Goal: Transaction & Acquisition: Purchase product/service

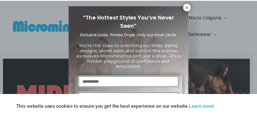
scroll to position [5, 0]
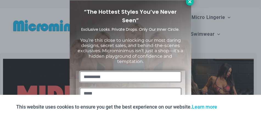
click at [189, 2] on icon at bounding box center [190, 1] width 5 height 5
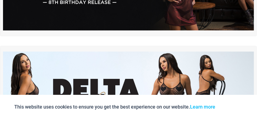
scroll to position [0, 0]
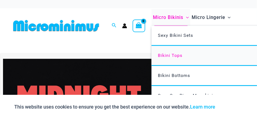
click at [180, 54] on span "Bikini Tops" at bounding box center [170, 55] width 24 height 5
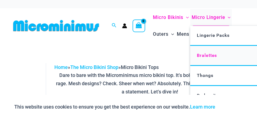
click at [199, 56] on span "Bralettes" at bounding box center [207, 55] width 20 height 5
